Goal: Task Accomplishment & Management: Use online tool/utility

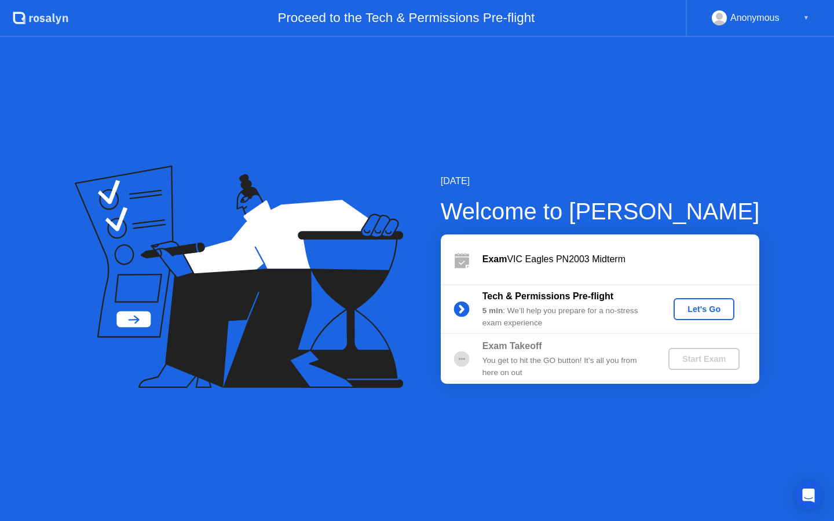
click at [702, 308] on div "Let's Go" at bounding box center [704, 308] width 52 height 9
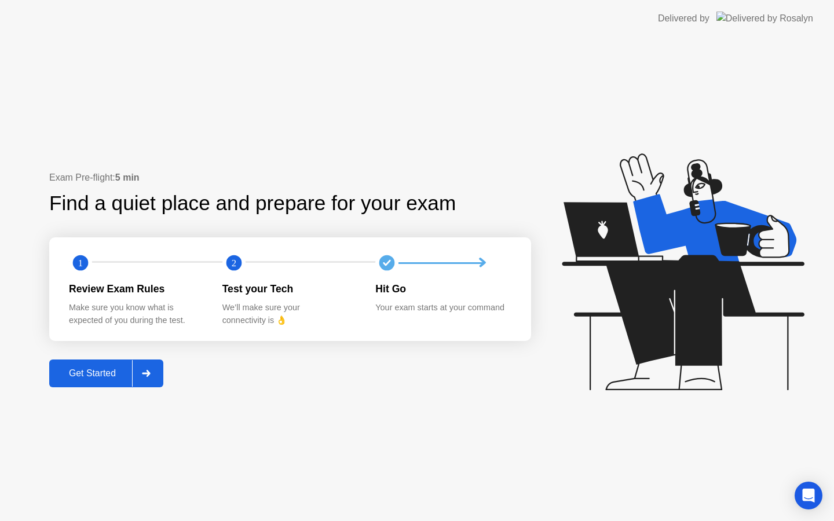
click at [139, 373] on div at bounding box center [146, 373] width 28 height 27
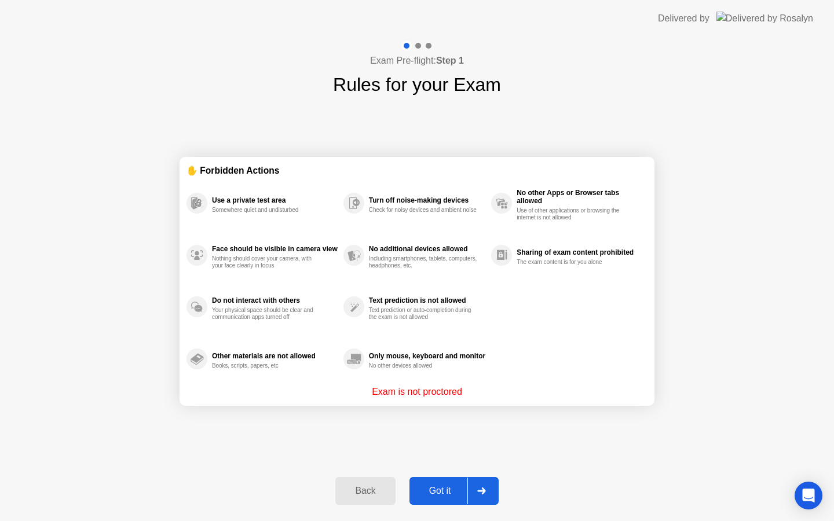
click at [456, 490] on div "Got it" at bounding box center [440, 491] width 54 height 10
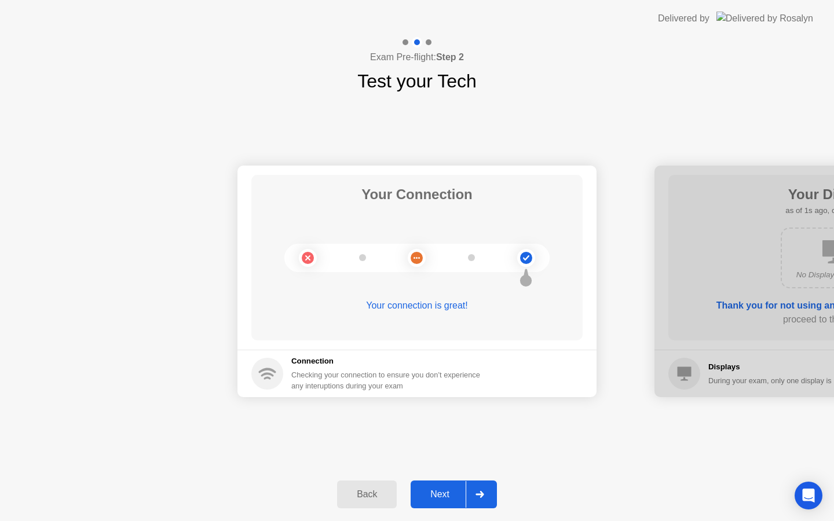
click at [463, 498] on div "Next" at bounding box center [440, 494] width 52 height 10
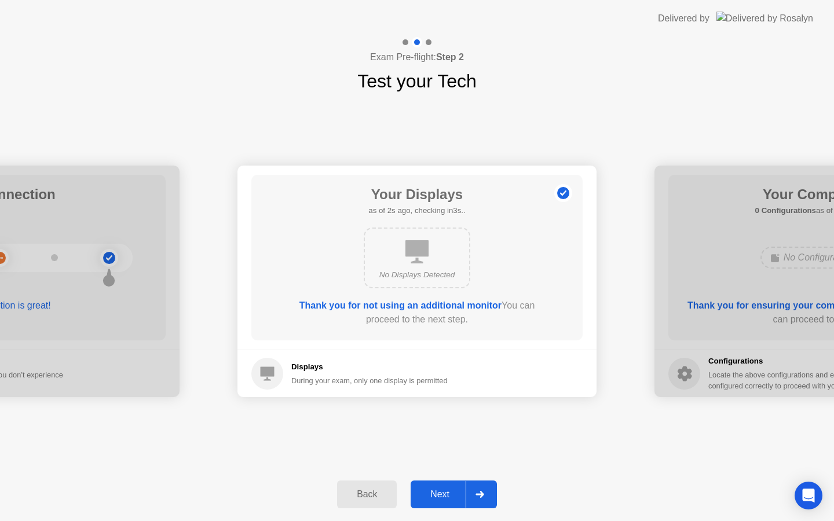
click at [457, 493] on div "Next" at bounding box center [440, 494] width 52 height 10
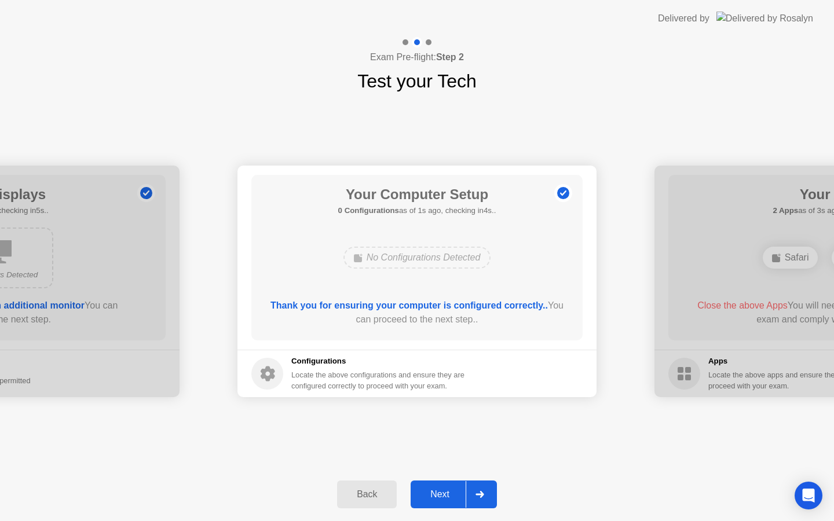
click at [457, 493] on div "Next" at bounding box center [440, 494] width 52 height 10
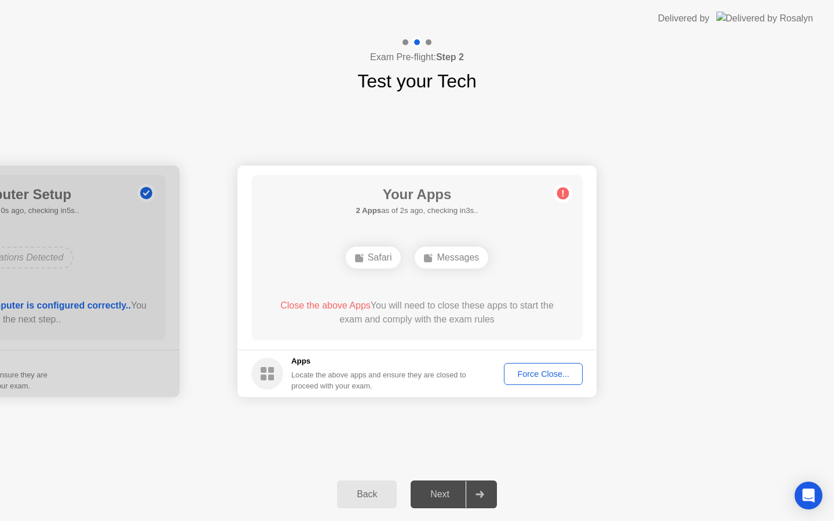
click at [534, 369] on div "Force Close..." at bounding box center [543, 373] width 71 height 9
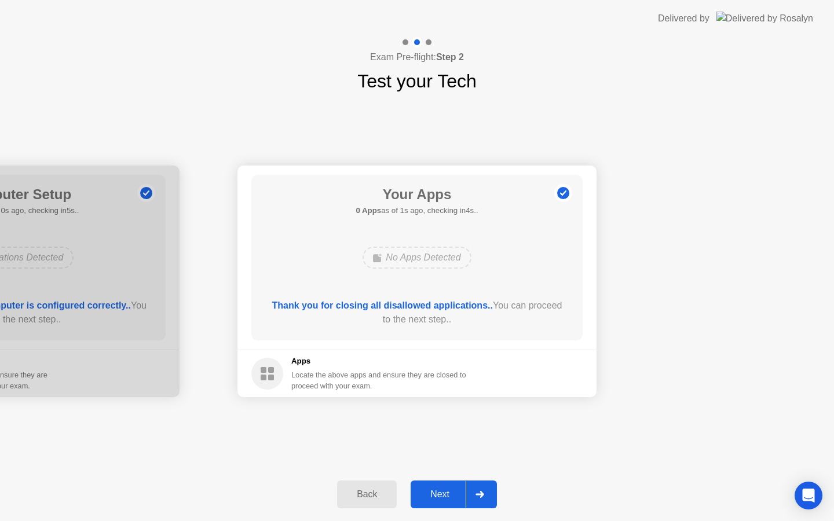
click at [442, 502] on button "Next" at bounding box center [453, 494] width 86 height 28
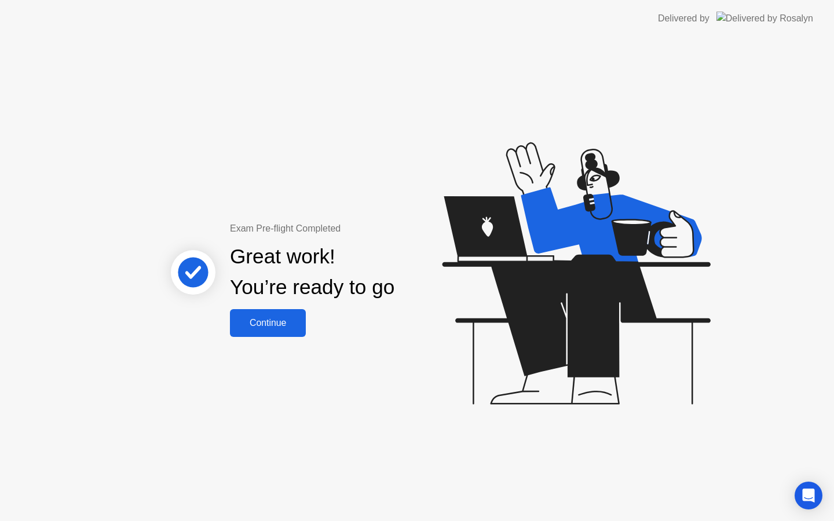
click at [248, 326] on div "Continue" at bounding box center [267, 323] width 69 height 10
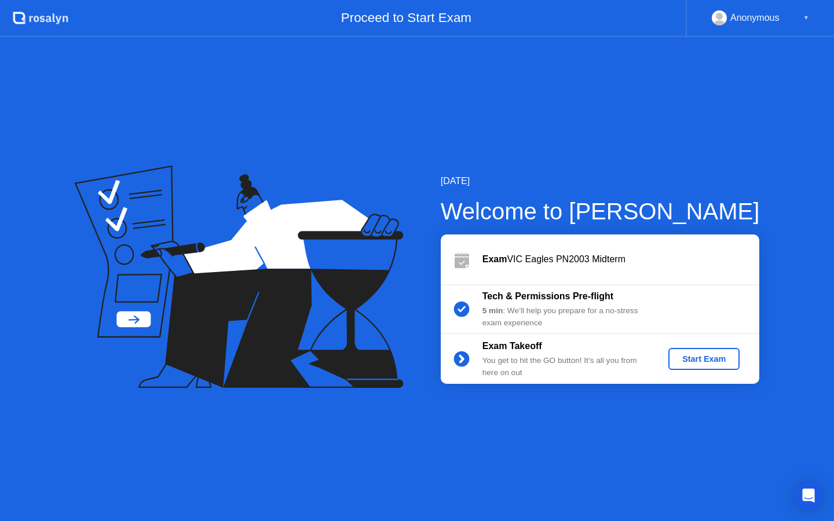
click at [708, 359] on div "Start Exam" at bounding box center [704, 358] width 62 height 9
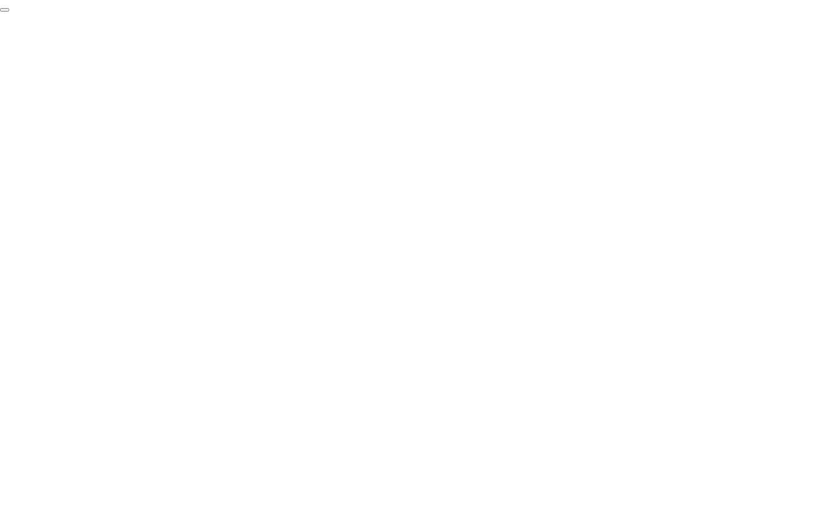
click div "End Proctoring Session"
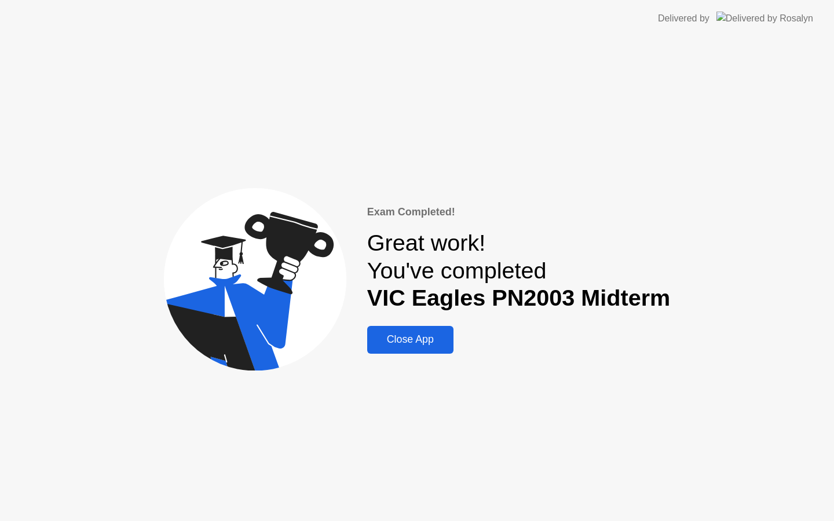
click at [428, 342] on div "Close App" at bounding box center [409, 339] width 79 height 12
